Goal: Task Accomplishment & Management: Complete application form

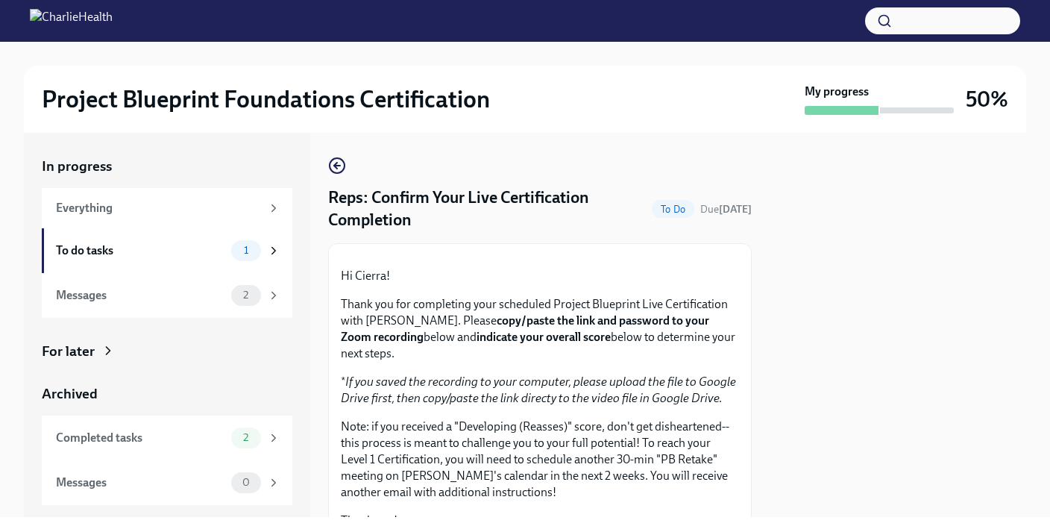
click at [654, 229] on div "Reps: Confirm Your Live Certification Completion To Do Due [DATE]" at bounding box center [540, 208] width 424 height 45
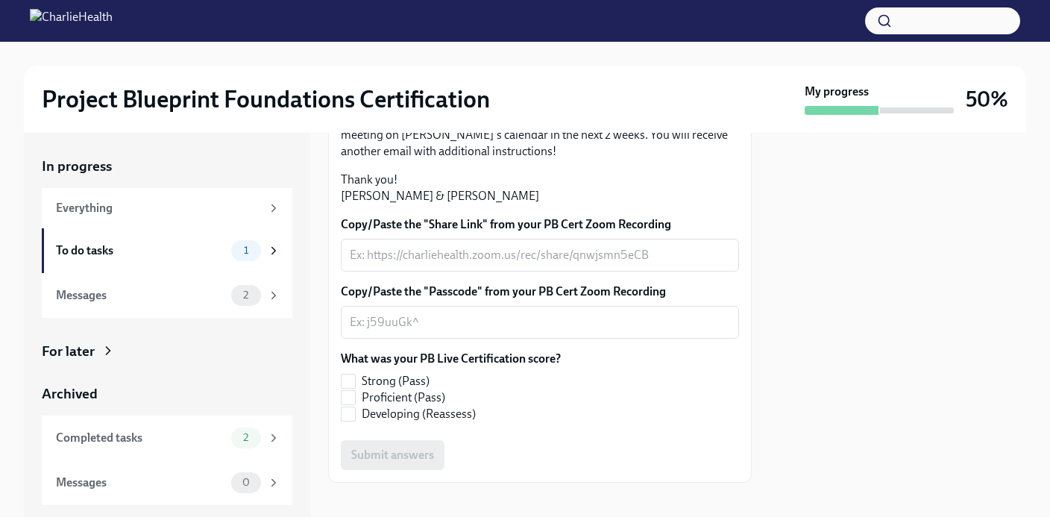
scroll to position [350, 0]
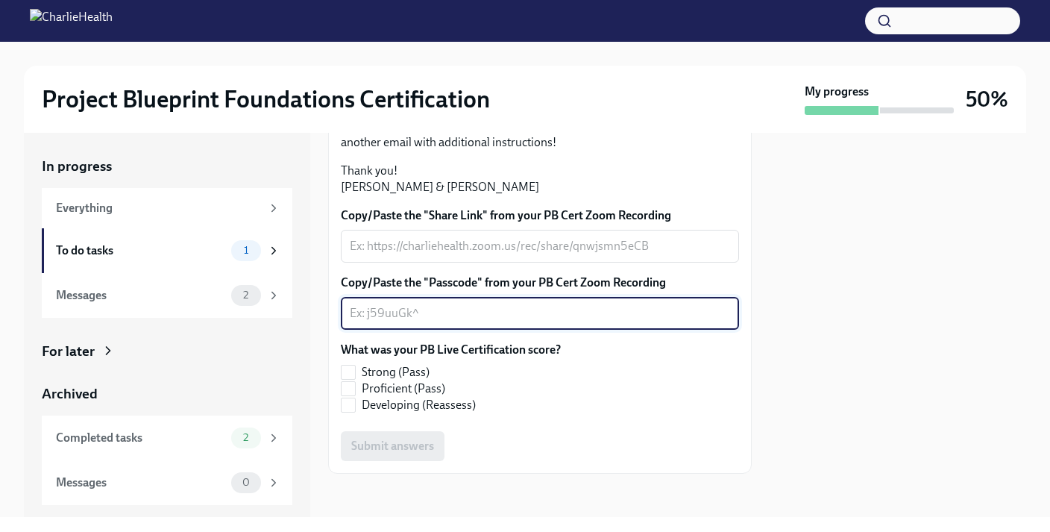
click at [503, 322] on textarea "Copy/Paste the "Passcode" from your PB Cert Zoom Recording" at bounding box center [540, 313] width 380 height 18
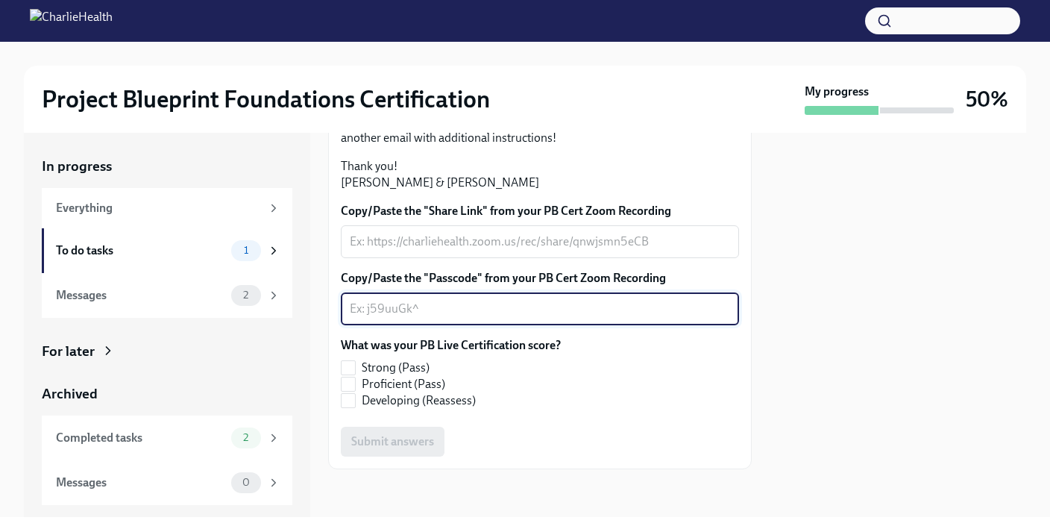
scroll to position [451, 0]
click at [352, 402] on input "Developing (Reassess)" at bounding box center [348, 400] width 13 height 13
checkbox input "true"
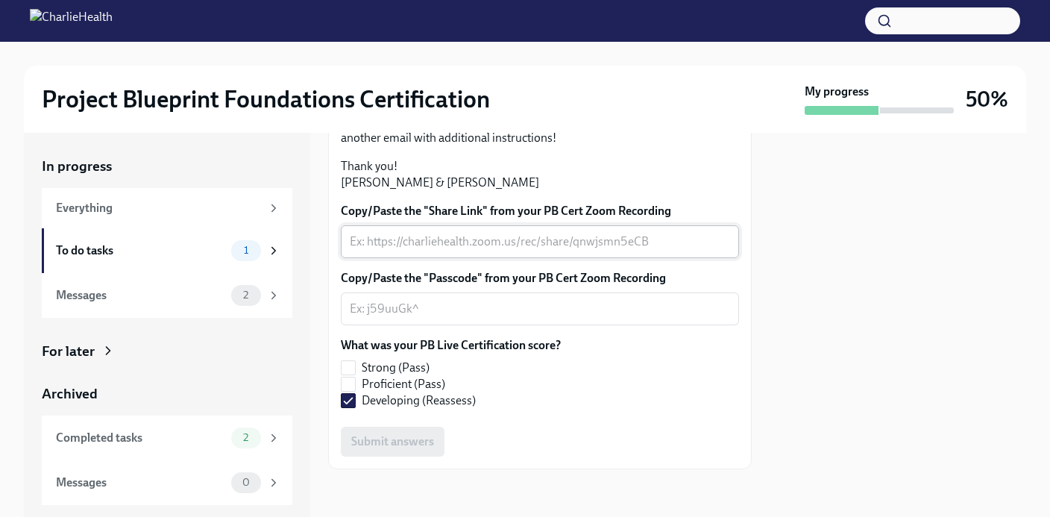
scroll to position [379, 0]
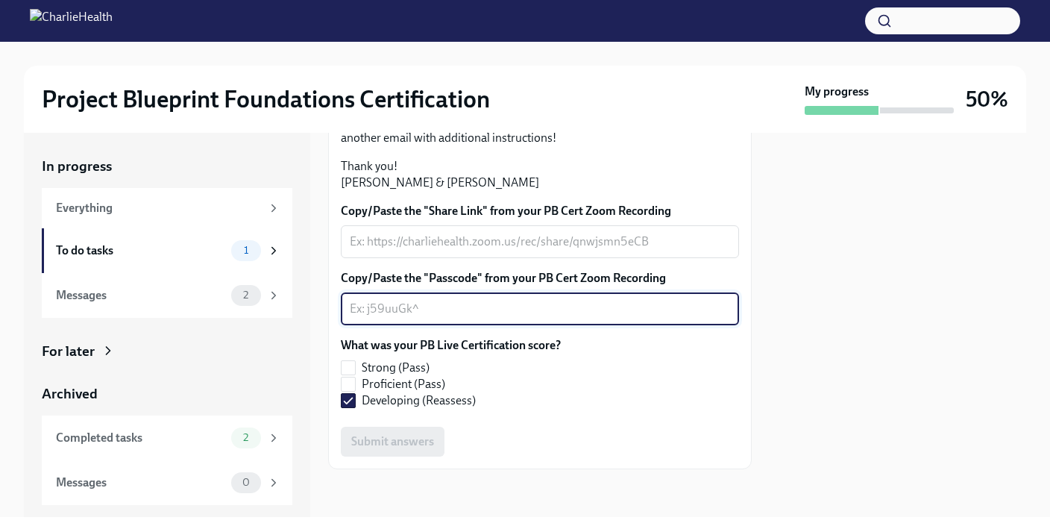
click at [441, 318] on textarea "Copy/Paste the "Passcode" from your PB Cert Zoom Recording" at bounding box center [540, 309] width 380 height 18
paste textarea "@#bP15Xc"
click at [354, 318] on textarea "@#bP15Xc" at bounding box center [540, 309] width 380 height 18
type textarea "@#bP15Xc"
click at [562, 251] on textarea "Copy/Paste the "Share Link" from your PB Cert Zoom Recording" at bounding box center [540, 242] width 380 height 18
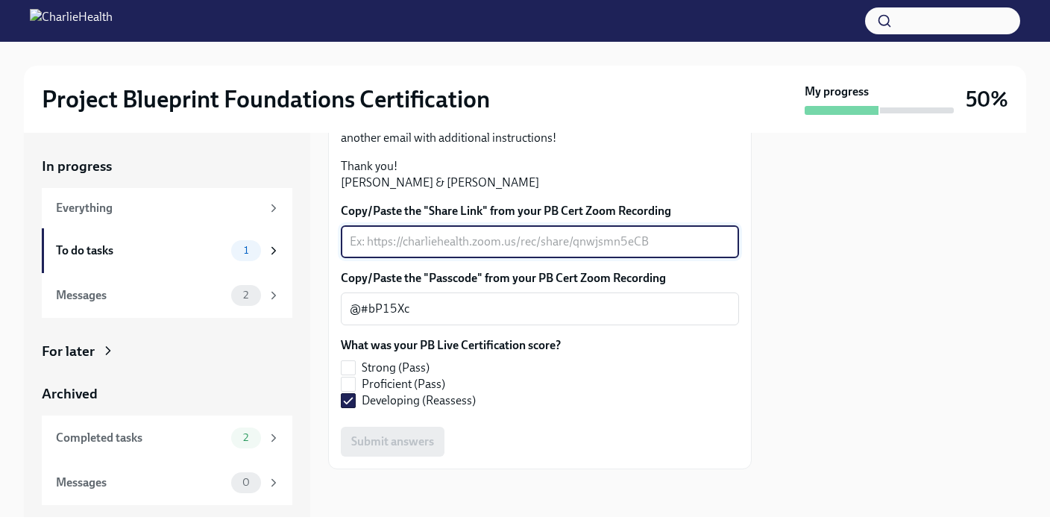
paste textarea "[URL][DOMAIN_NAME][PERSON_NAME]"
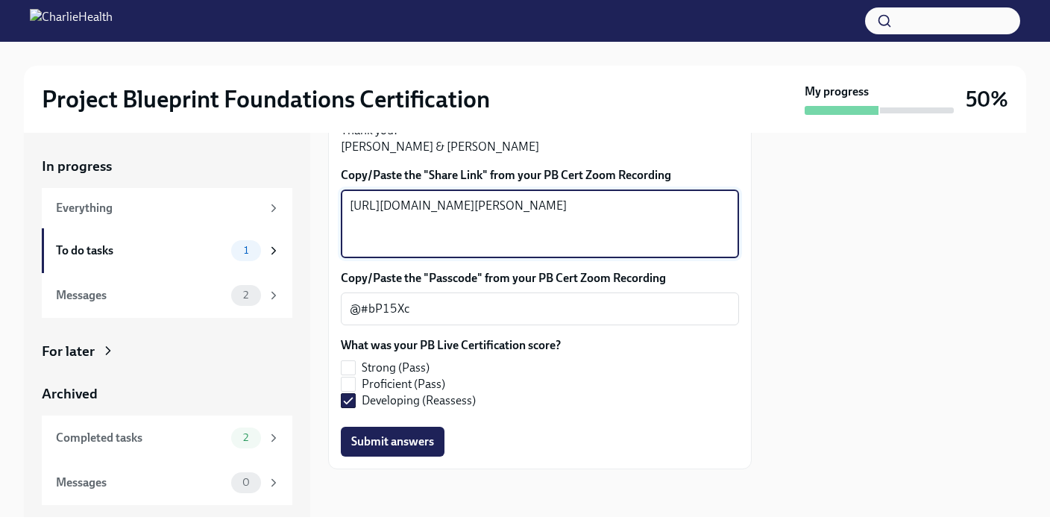
scroll to position [487, 0]
type textarea "[URL][DOMAIN_NAME][PERSON_NAME]"
click at [377, 442] on span "Submit answers" at bounding box center [392, 441] width 83 height 15
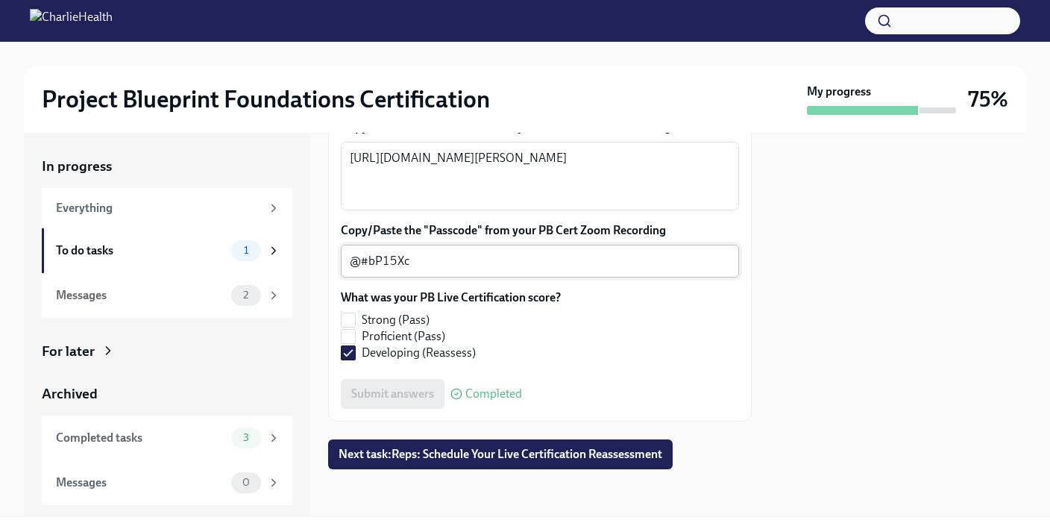
scroll to position [534, 0]
click at [423, 457] on span "Next task : Reps: Schedule Your Live Certification Reassessment" at bounding box center [501, 454] width 324 height 15
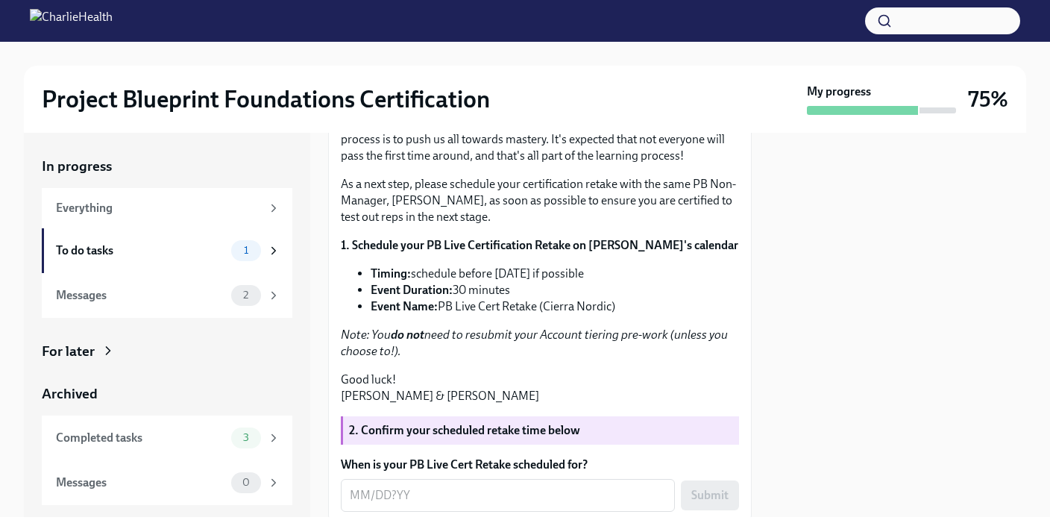
scroll to position [213, 0]
drag, startPoint x: 621, startPoint y: 405, endPoint x: 440, endPoint y: 410, distance: 181.3
click at [440, 315] on li "Event Name: PB Live Cert Retake (Cierra Nordic)" at bounding box center [555, 307] width 368 height 16
copy li "PB Live Cert Retake (Cierra Nordic)"
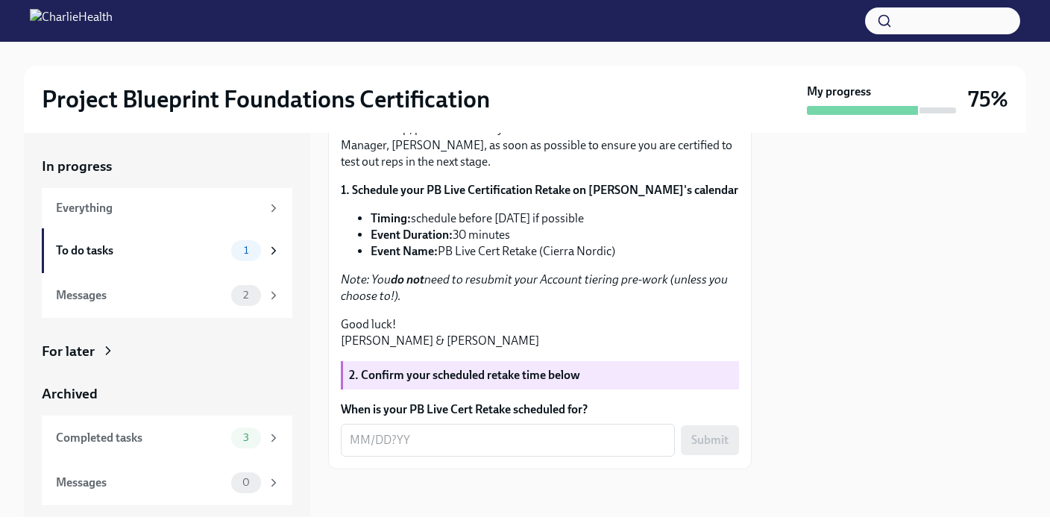
scroll to position [366, 0]
click at [424, 440] on textarea "When is your PB Live Cert Retake scheduled for?" at bounding box center [508, 440] width 316 height 18
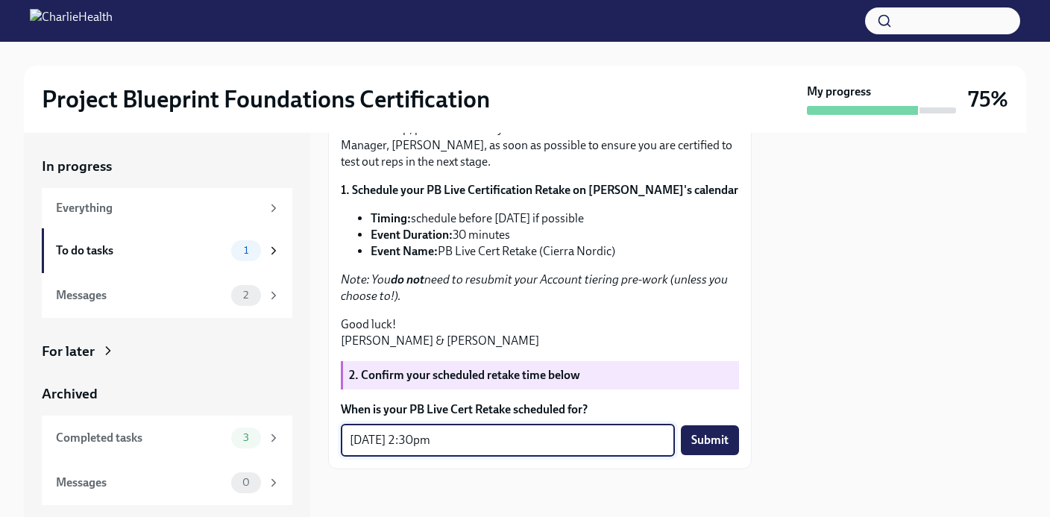
click at [421, 436] on textarea "[DATE] 2:30pm" at bounding box center [508, 440] width 316 height 18
type textarea "[DATE] 2pm"
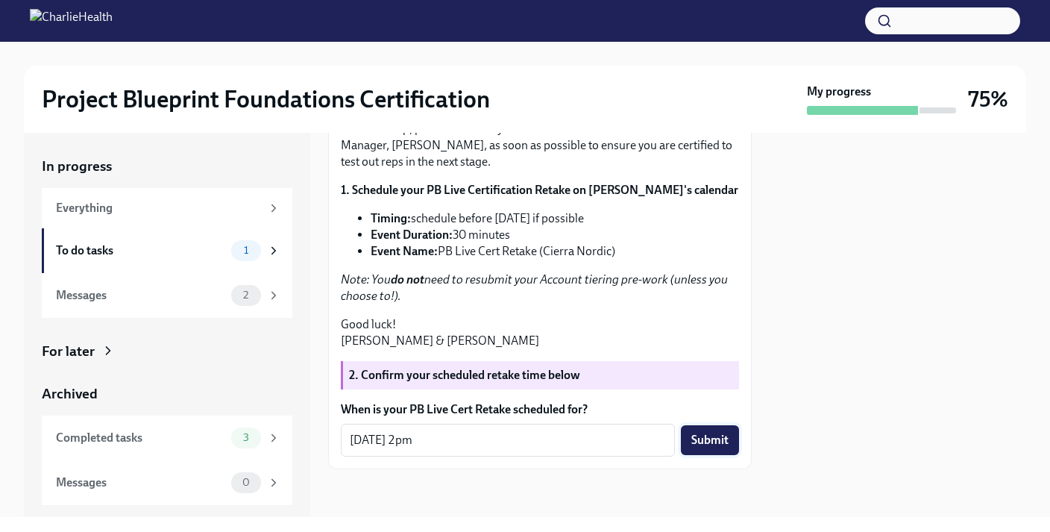
click at [711, 440] on span "Submit" at bounding box center [709, 440] width 37 height 15
